Goal: Information Seeking & Learning: Learn about a topic

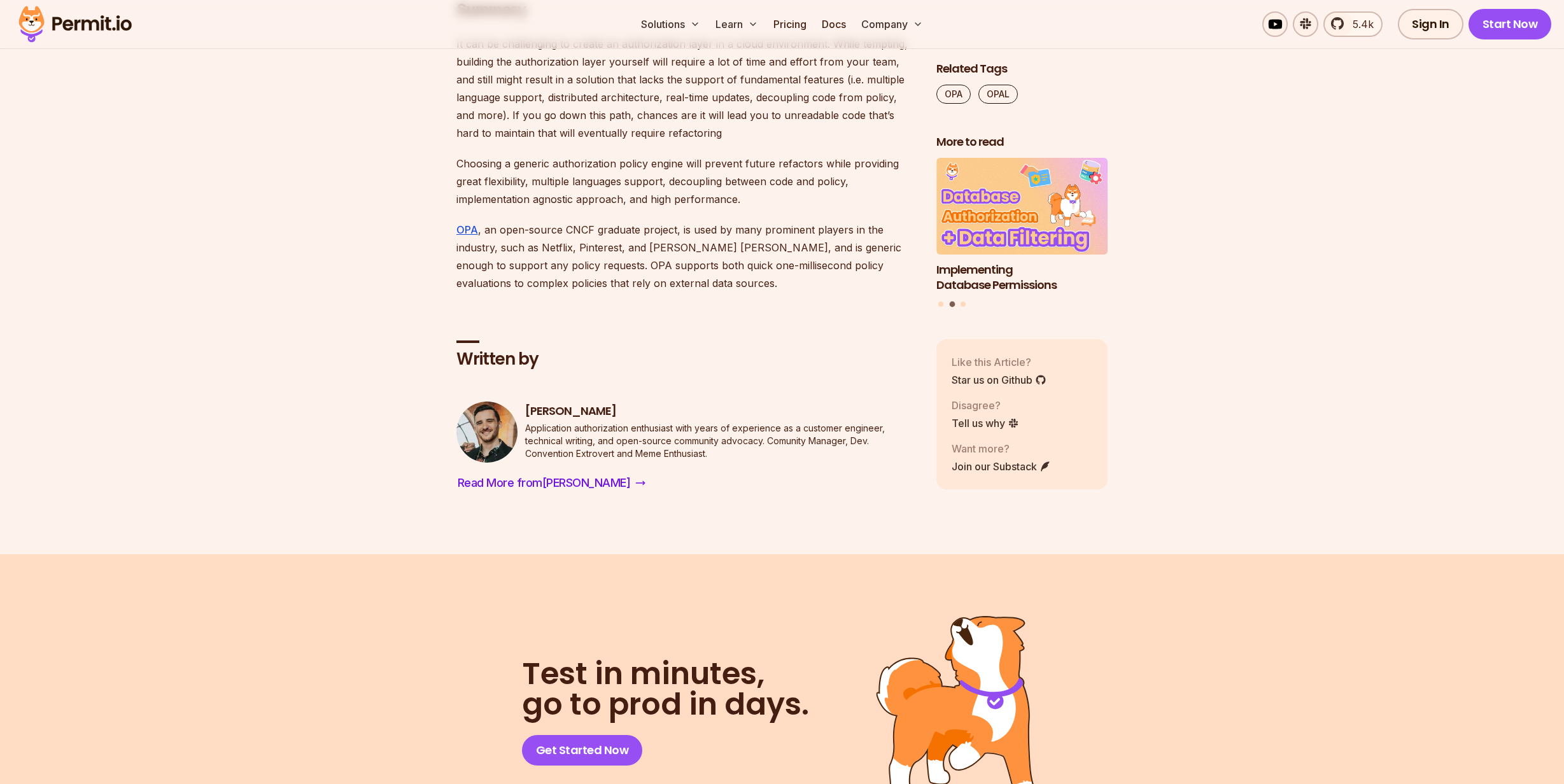
scroll to position [6148, 0]
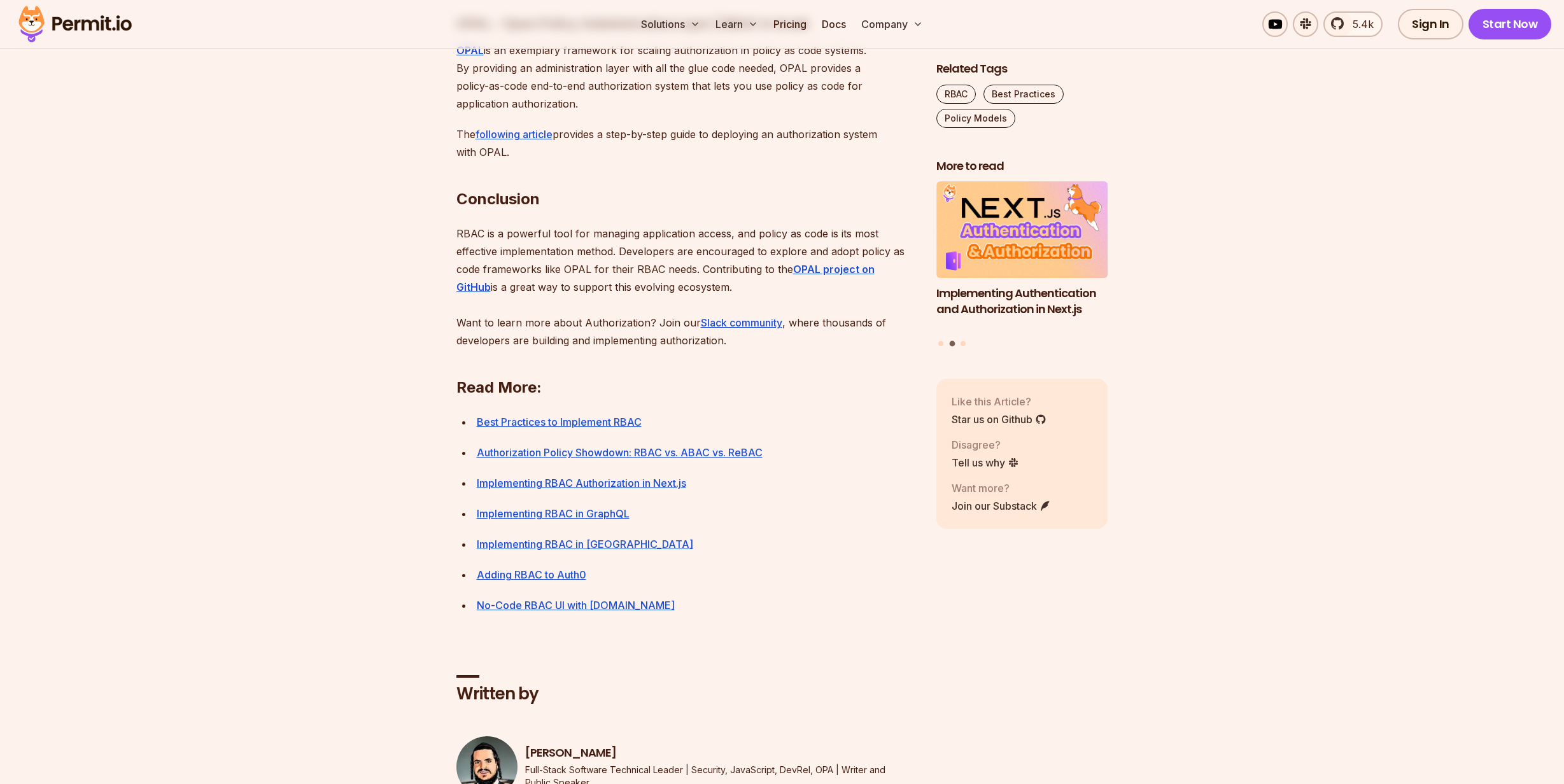
scroll to position [4435, 0]
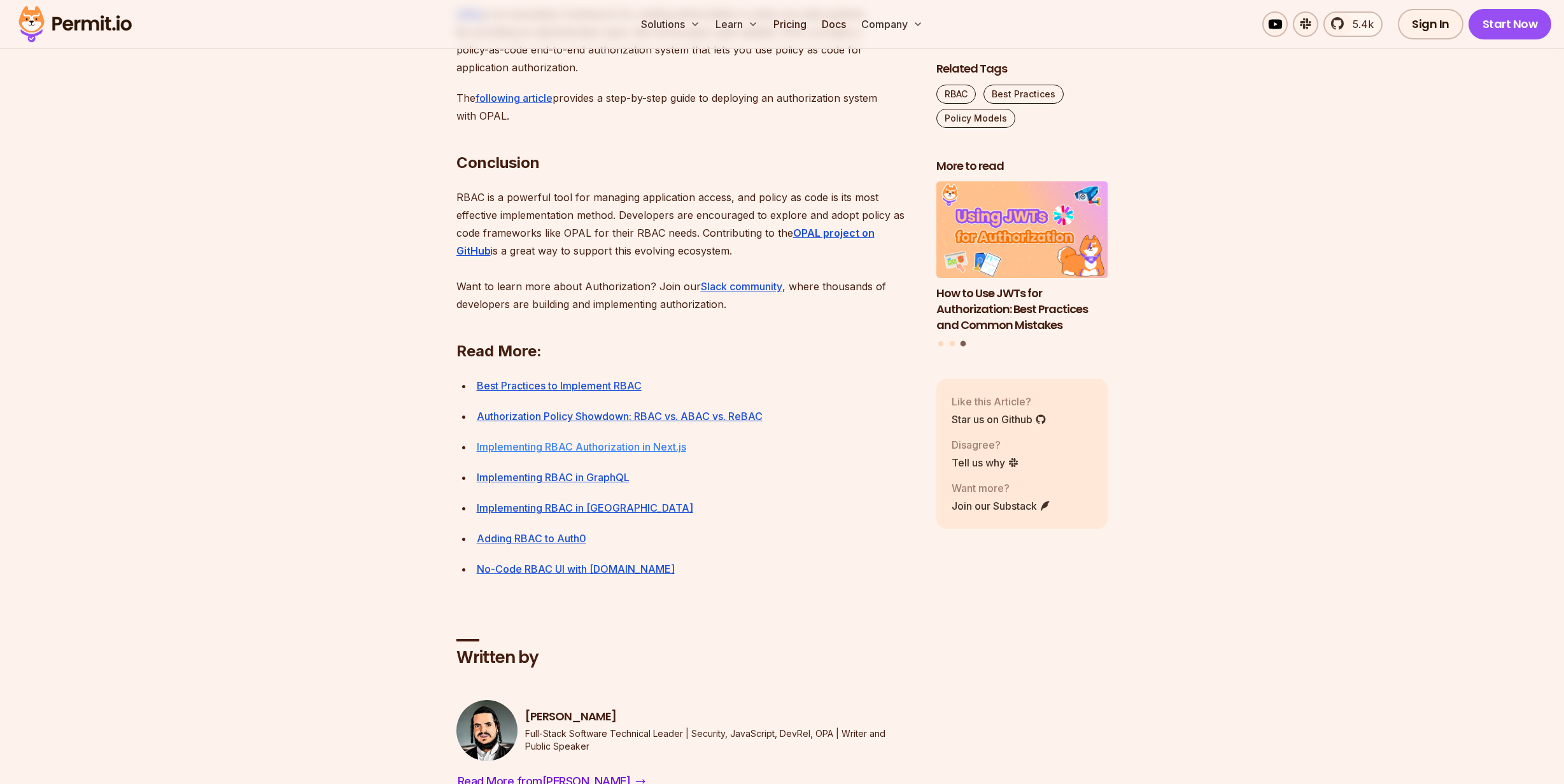
click at [634, 453] on link "Implementing RBAC Authorization in Next.js" at bounding box center [581, 447] width 209 height 13
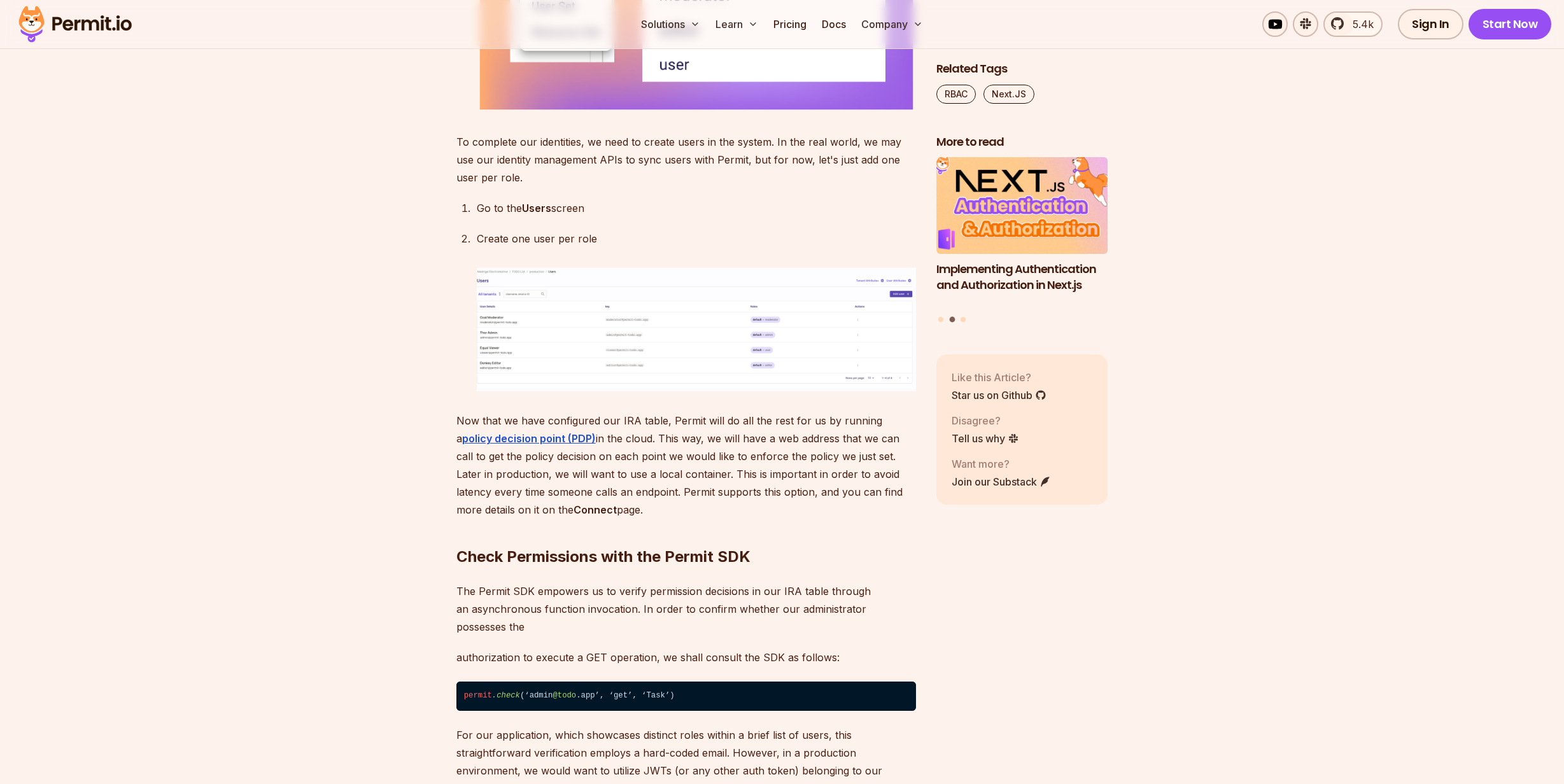
scroll to position [4150, 0]
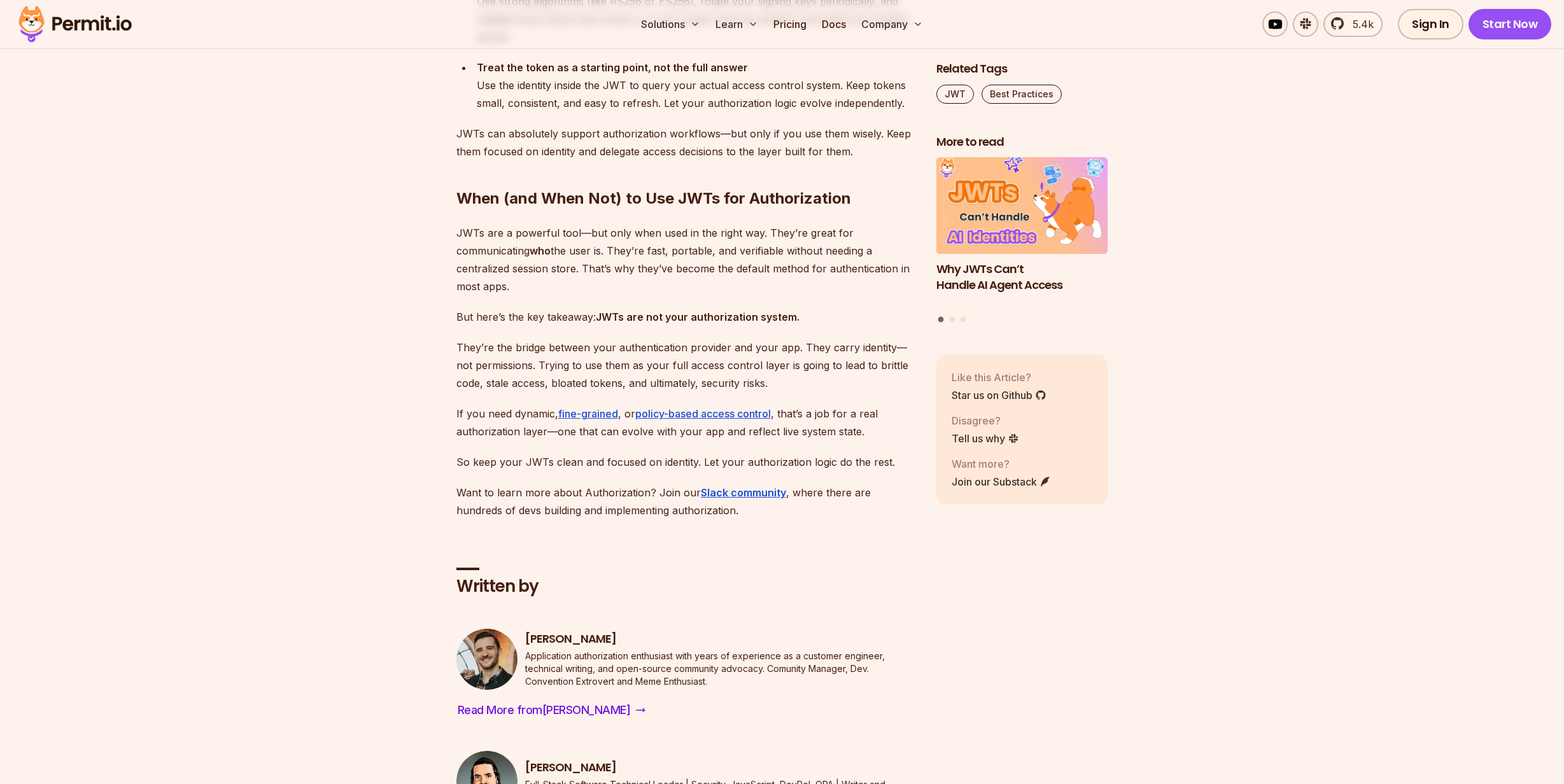
scroll to position [4976, 0]
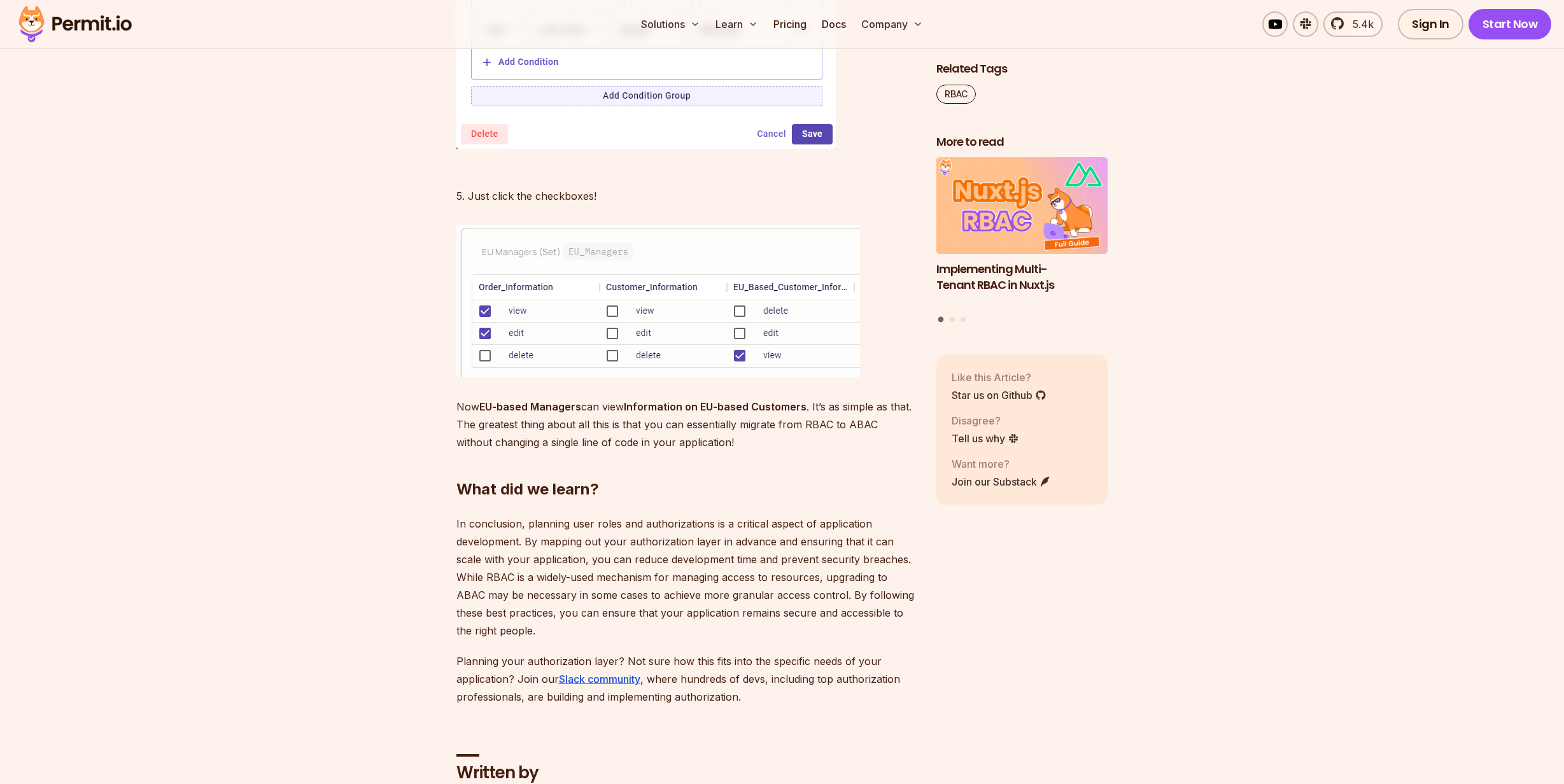
scroll to position [6333, 0]
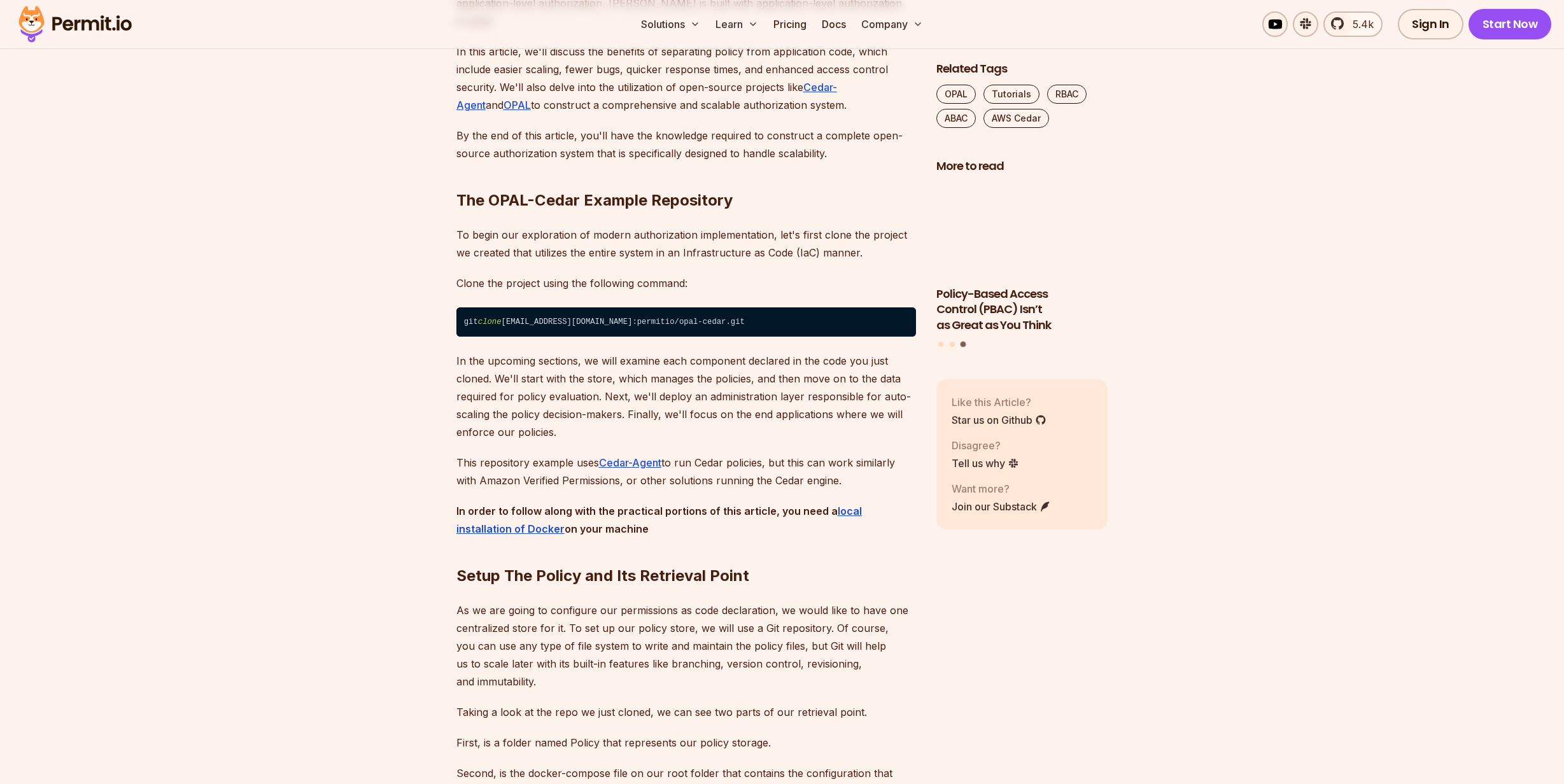
scroll to position [983, 0]
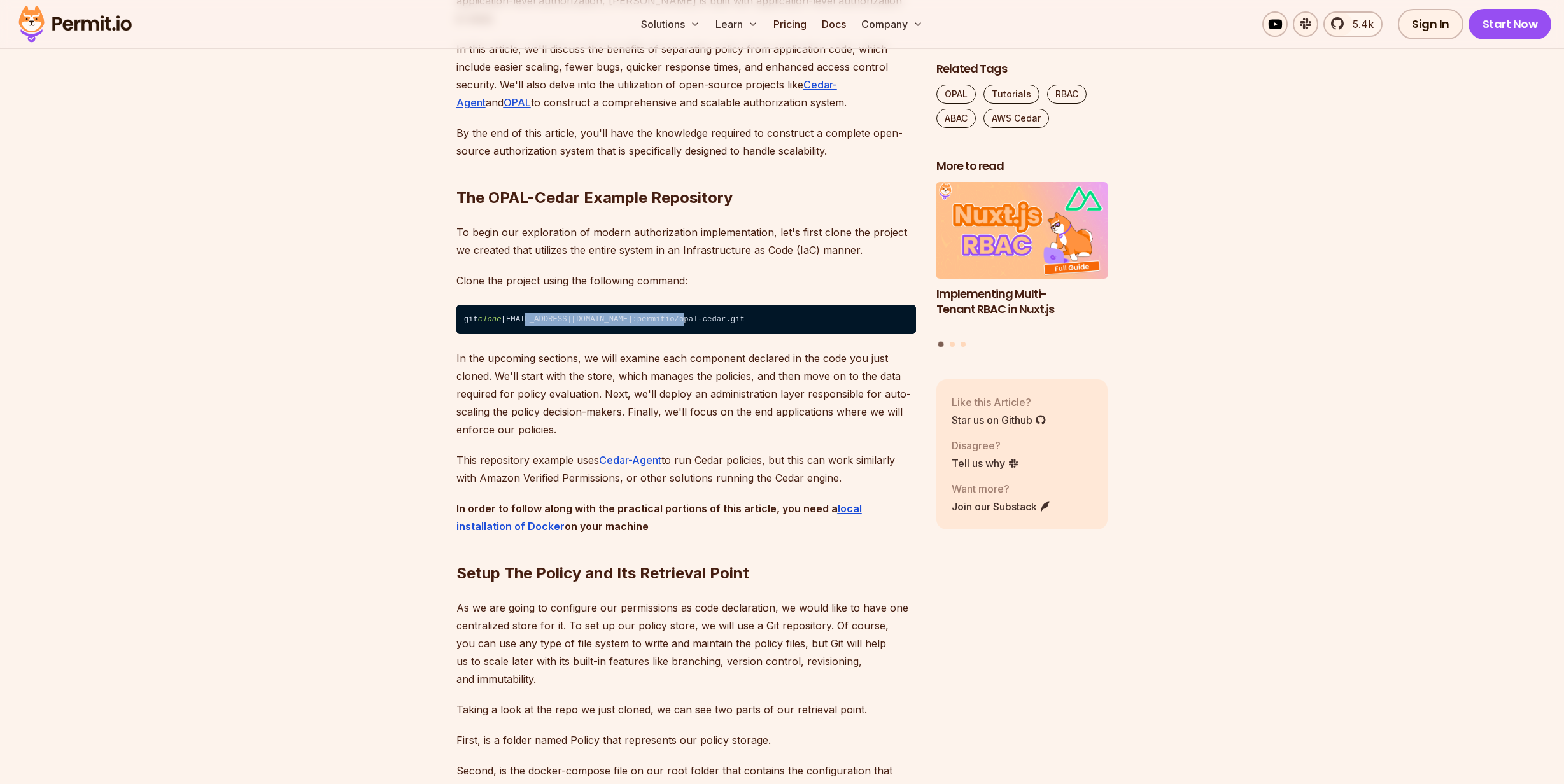
drag, startPoint x: 532, startPoint y: 303, endPoint x: 697, endPoint y: 301, distance: 165.0
click at [695, 305] on code "git clone [EMAIL_ADDRESS][DOMAIN_NAME]:permitio/opal-cedar.git" at bounding box center [686, 319] width 460 height 29
copy code "[DOMAIN_NAME]:permitio/opal-cedar.git"
